Goal: Task Accomplishment & Management: Complete application form

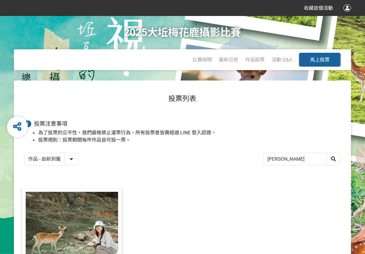
click at [309, 60] on button "馬上投票" at bounding box center [320, 60] width 42 height 14
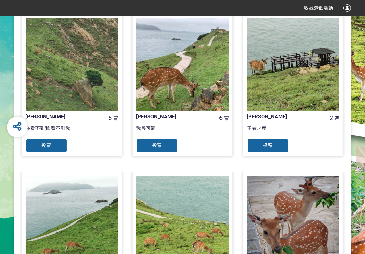
scroll to position [174, 0]
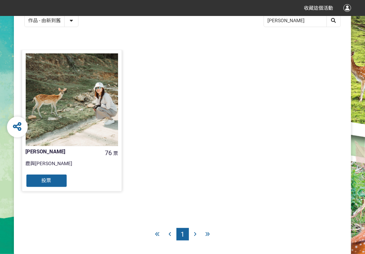
scroll to position [139, 0]
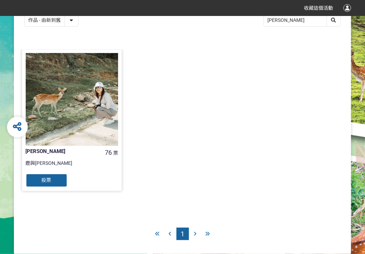
click at [53, 181] on div "投票" at bounding box center [47, 181] width 42 height 14
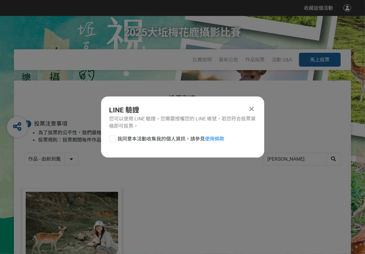
scroll to position [0, 0]
click at [211, 139] on link "使用條款" at bounding box center [214, 139] width 19 height 6
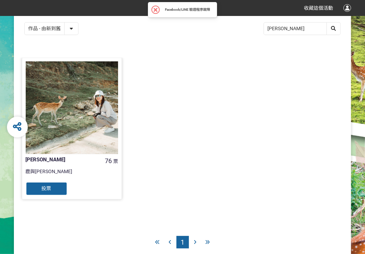
scroll to position [139, 0]
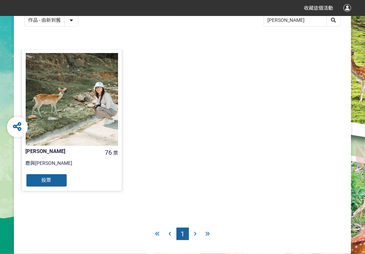
click at [43, 181] on span "投票" at bounding box center [47, 180] width 10 height 6
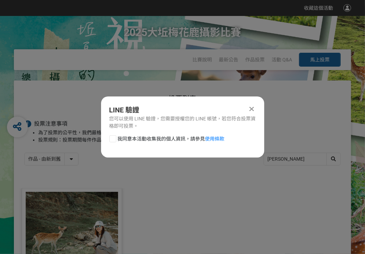
scroll to position [0, 0]
click at [161, 125] on div "您可以使用 LINE 驗證，您需要授權您的 LINE 帳號，若您符合投票資格即可投票。" at bounding box center [182, 122] width 147 height 15
click at [210, 138] on link "使用條款" at bounding box center [214, 139] width 19 height 6
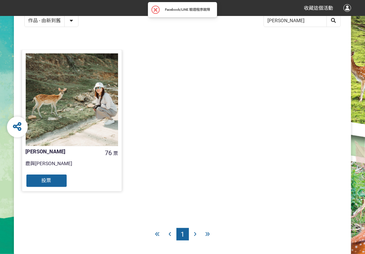
scroll to position [139, 0]
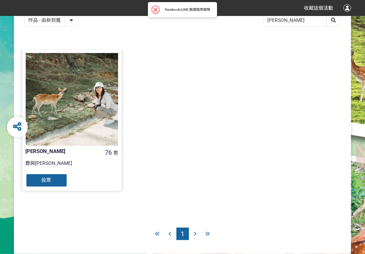
click at [37, 180] on div "投票" at bounding box center [47, 181] width 42 height 14
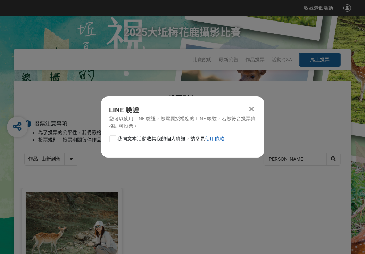
click at [215, 139] on link "使用條款" at bounding box center [214, 139] width 19 height 6
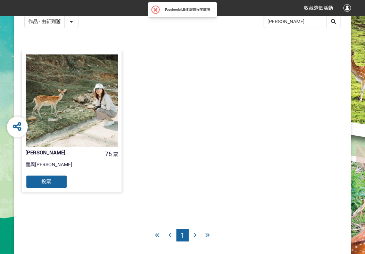
scroll to position [139, 0]
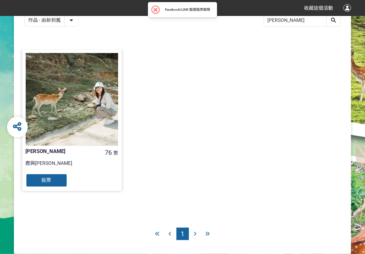
click at [51, 178] on span "投票" at bounding box center [47, 180] width 10 height 6
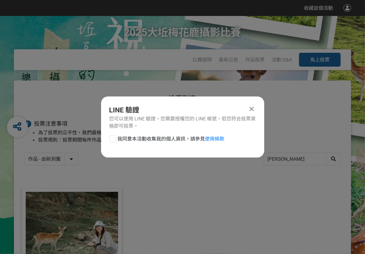
click at [251, 108] on icon at bounding box center [251, 109] width 5 height 7
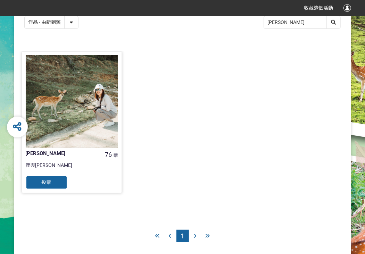
scroll to position [139, 0]
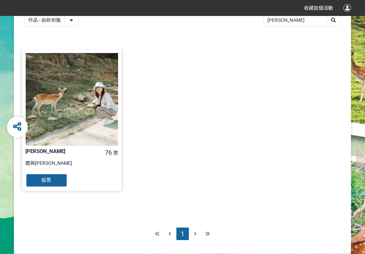
click at [53, 179] on div "投票" at bounding box center [47, 181] width 42 height 14
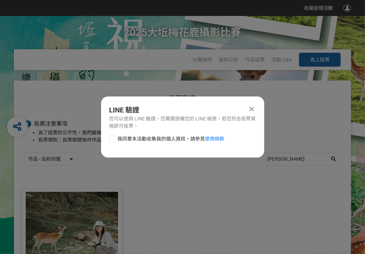
click at [252, 107] on icon at bounding box center [251, 109] width 5 height 7
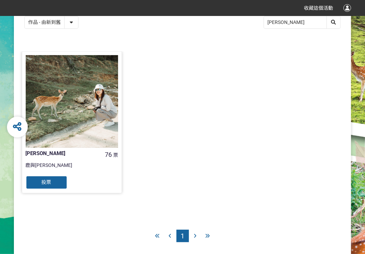
scroll to position [139, 0]
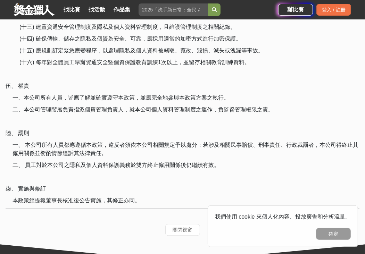
scroll to position [1053, 0]
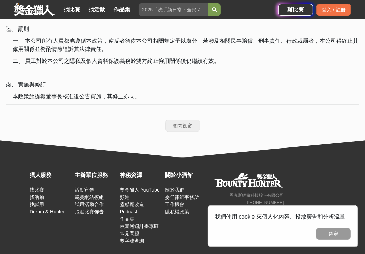
click at [183, 122] on button "關閉視窗" at bounding box center [182, 126] width 35 height 12
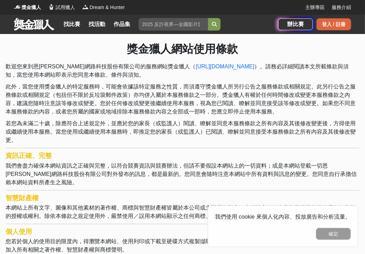
click at [327, 24] on div "登入 / 註冊" at bounding box center [333, 24] width 35 height 12
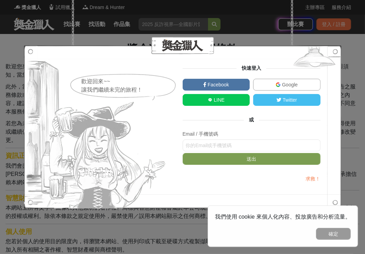
click at [228, 101] on link "LINE" at bounding box center [216, 100] width 67 height 12
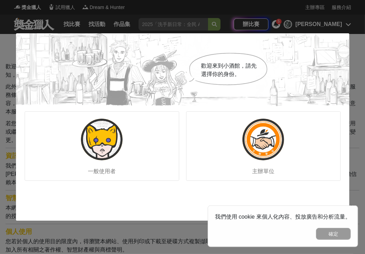
click at [101, 232] on div "歡迎來到小酒館，請先選擇你的身份。 一般使用者 主辦單位" at bounding box center [182, 127] width 365 height 254
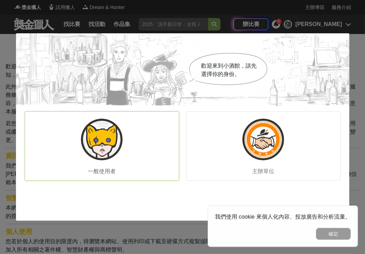
click at [108, 139] on img at bounding box center [102, 140] width 42 height 42
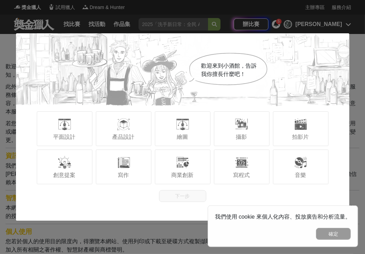
click at [353, 53] on div "歡迎來到小酒館，告訴我你擅長什麼吧！ 平面設計 產品設計 繪圖 攝影 拍影片 創意提案 寫作 商業創新 寫程式 音樂 下一步" at bounding box center [182, 127] width 365 height 254
click at [81, 233] on div "歡迎來到小酒館，告訴我你擅長什麼吧！ 平面設計 產品設計 繪圖 攝影 拍影片 創意提案 寫作 商業創新 寫程式 音樂 下一步" at bounding box center [182, 127] width 365 height 254
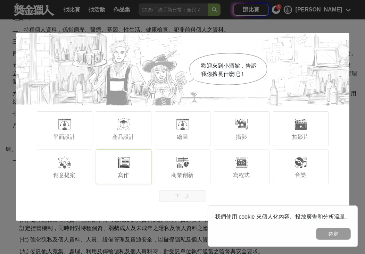
scroll to position [729, 0]
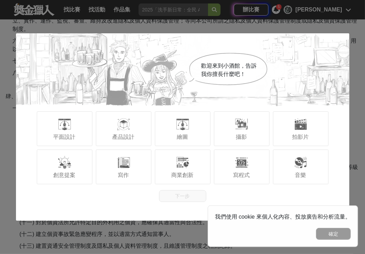
click at [127, 229] on div "歡迎來到小酒館，告訴我你擅長什麼吧！ 平面設計 產品設計 繪圖 攝影 拍影片 創意提案 寫作 商業創新 寫程式 音樂 下一步" at bounding box center [182, 127] width 365 height 254
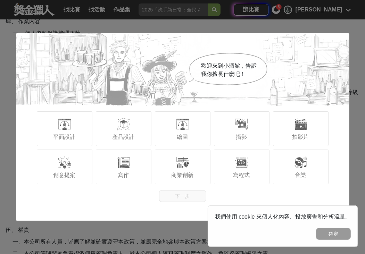
scroll to position [810, 0]
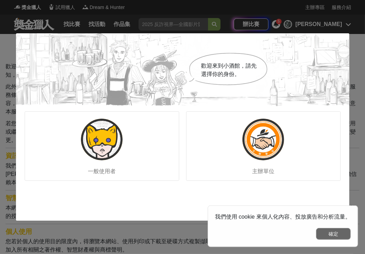
click at [322, 234] on button "確定" at bounding box center [333, 234] width 35 height 12
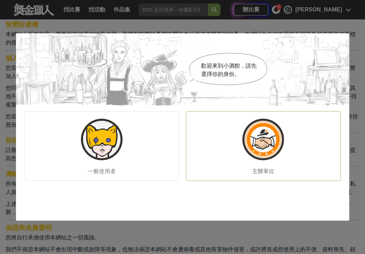
scroll to position [312, 0]
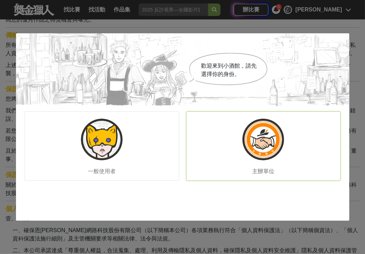
click at [263, 143] on img at bounding box center [263, 140] width 42 height 42
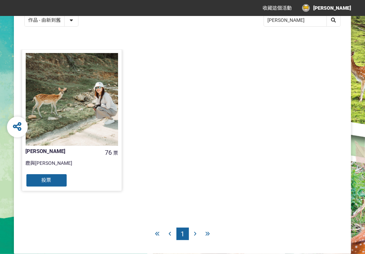
scroll to position [158, 0]
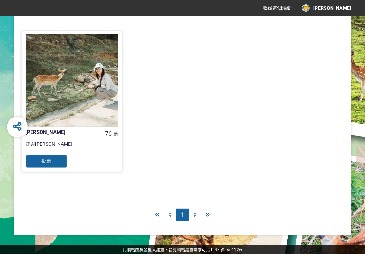
click at [58, 162] on div "投票" at bounding box center [47, 161] width 42 height 14
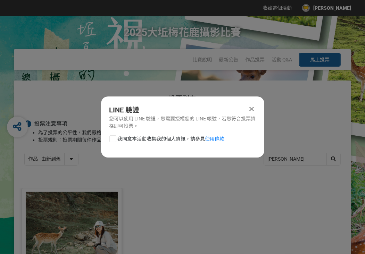
scroll to position [0, 0]
click at [251, 106] on icon at bounding box center [251, 109] width 5 height 7
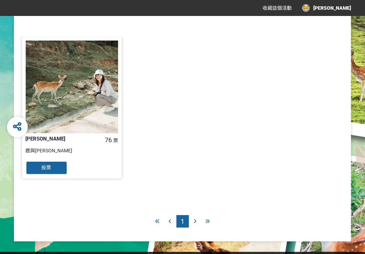
scroll to position [158, 0]
